Goal: Task Accomplishment & Management: Complete application form

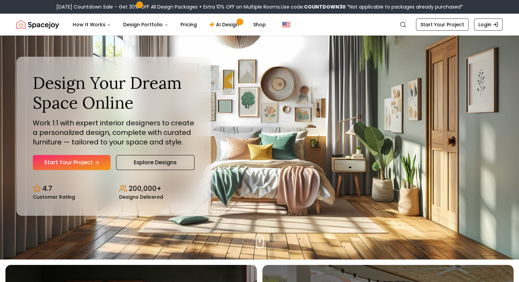
scroll to position [34, 0]
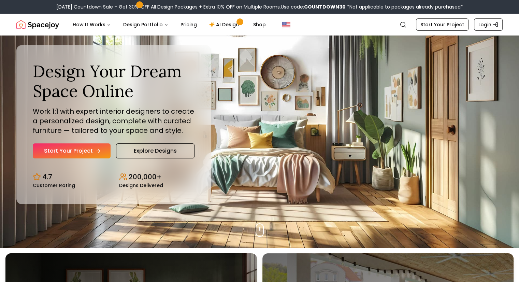
click at [75, 148] on link "Start Your Project" at bounding box center [72, 150] width 78 height 15
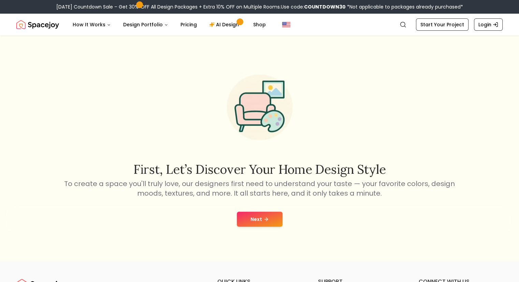
click at [254, 216] on button "Next" at bounding box center [260, 219] width 46 height 15
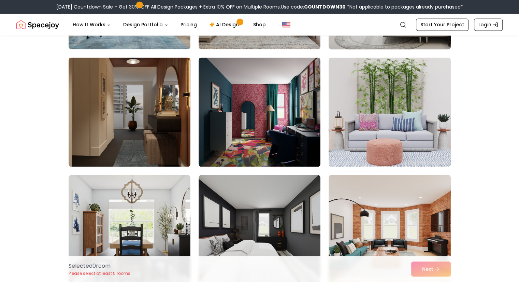
scroll to position [1126, 0]
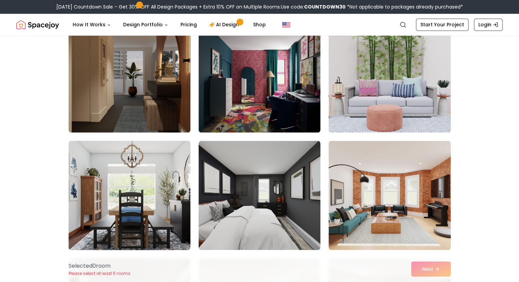
click at [142, 212] on img at bounding box center [130, 195] width 128 height 115
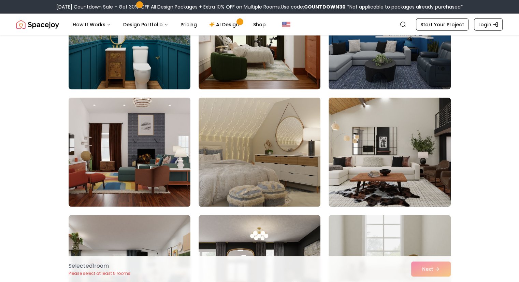
scroll to position [1877, 0]
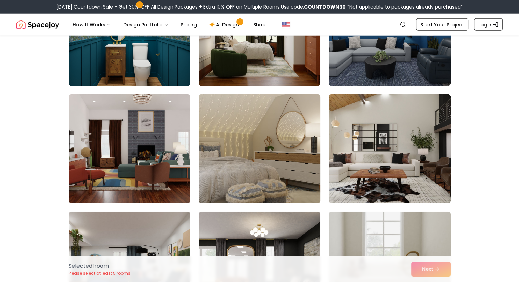
click at [292, 172] on img at bounding box center [260, 148] width 128 height 115
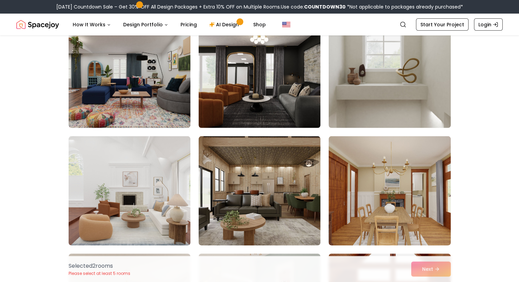
scroll to position [2082, 0]
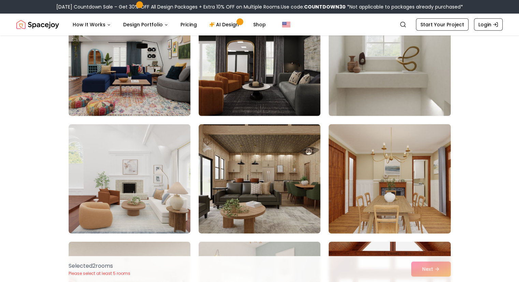
click at [414, 181] on img at bounding box center [390, 178] width 128 height 115
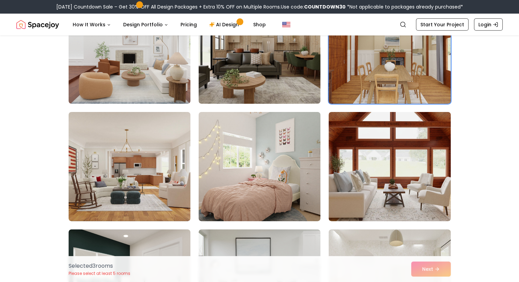
scroll to position [2252, 0]
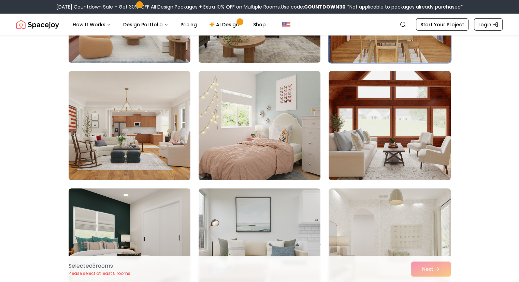
click at [286, 148] on img at bounding box center [260, 125] width 128 height 115
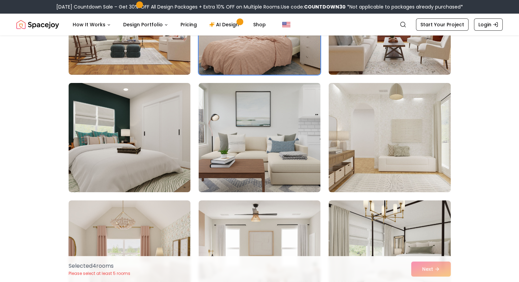
scroll to position [2389, 0]
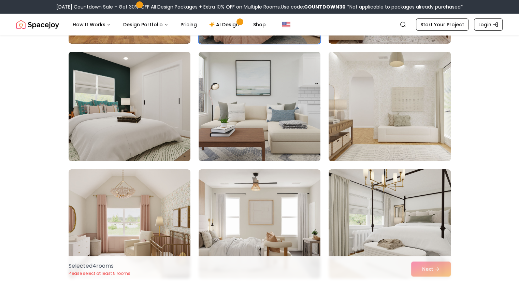
click at [417, 144] on img at bounding box center [390, 106] width 128 height 115
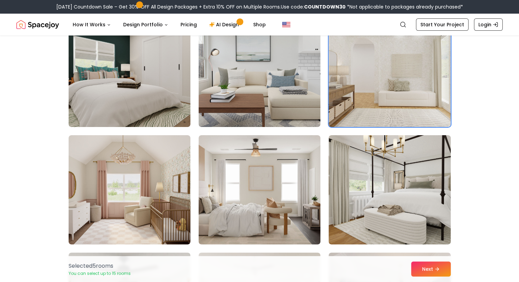
scroll to position [2457, 0]
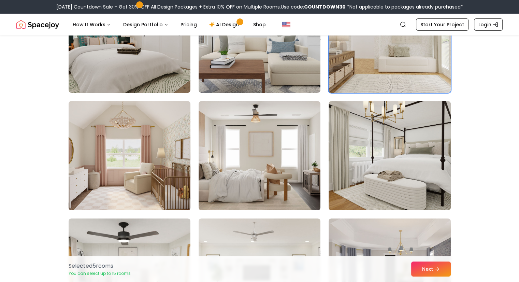
click at [160, 175] on img at bounding box center [130, 155] width 128 height 115
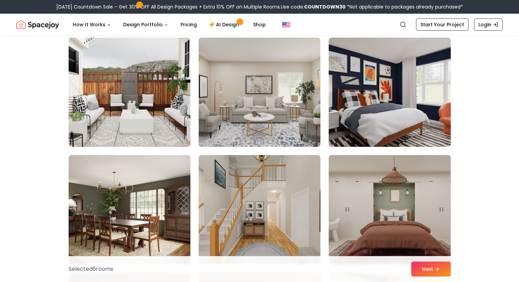
scroll to position [2798, 0]
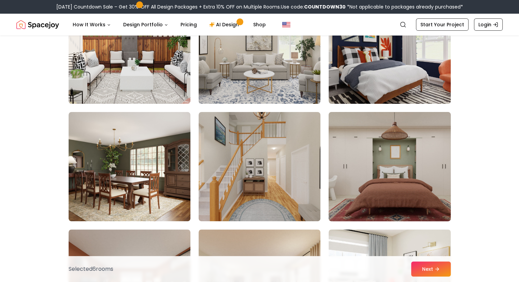
click at [422, 171] on img at bounding box center [390, 166] width 128 height 115
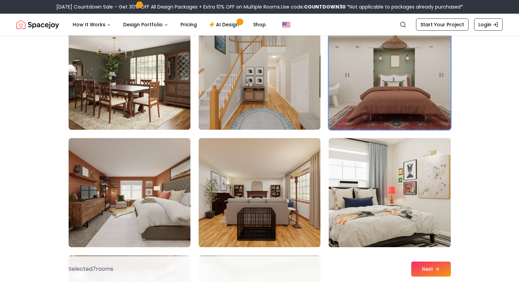
scroll to position [2901, 0]
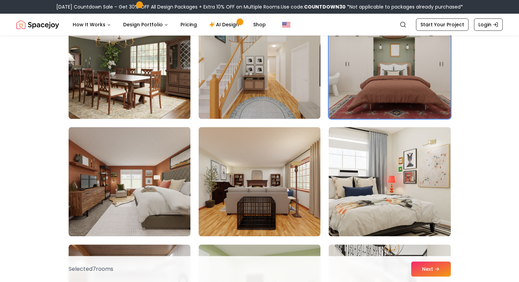
click at [160, 81] on img at bounding box center [130, 64] width 128 height 115
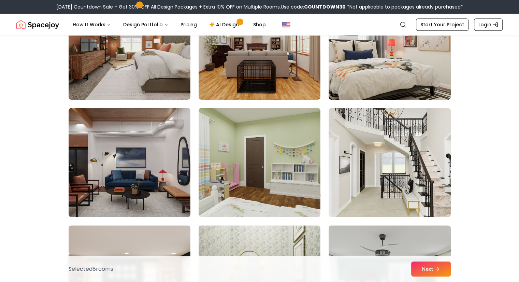
scroll to position [3140, 0]
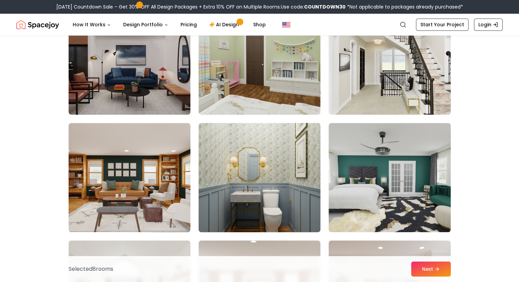
click at [278, 187] on img at bounding box center [260, 177] width 128 height 115
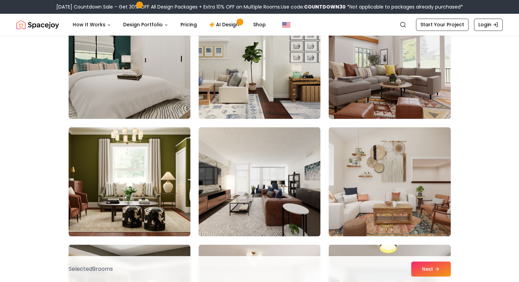
scroll to position [3617, 0]
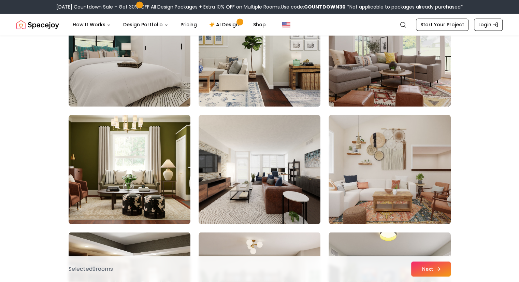
click at [441, 271] on button "Next" at bounding box center [431, 268] width 40 height 15
